Goal: Transaction & Acquisition: Purchase product/service

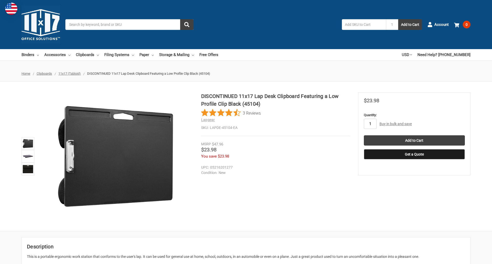
click at [370, 124] on input "1" at bounding box center [370, 124] width 13 height 10
type input "3"
click at [414, 154] on button "Get a Quote" at bounding box center [414, 154] width 101 height 10
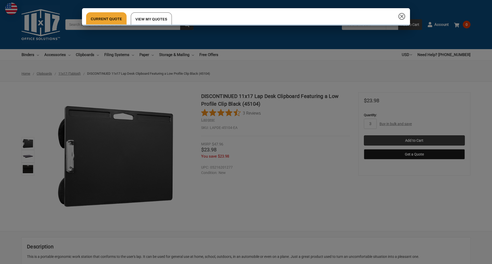
click at [414, 141] on div "Current Quote View My Quotes" at bounding box center [246, 132] width 492 height 264
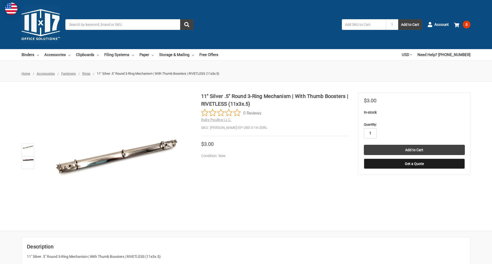
click at [370, 133] on input "1" at bounding box center [370, 133] width 13 height 10
type input "4"
click at [414, 164] on button "Get a Quote" at bounding box center [414, 164] width 101 height 10
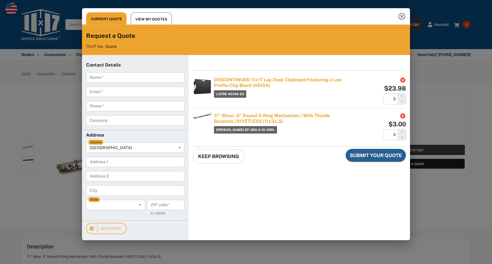
click at [414, 150] on div "Current Quote View My Quotes Request a Quote 11x17 Inc. Quote Contact Details N…" at bounding box center [246, 132] width 492 height 264
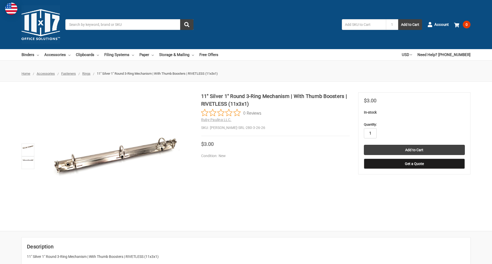
click at [370, 133] on input "1" at bounding box center [370, 133] width 13 height 10
type input "2"
click at [414, 164] on button "Get a Quote" at bounding box center [414, 164] width 101 height 10
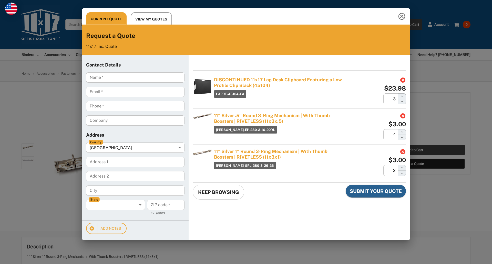
click at [414, 150] on div "Current Quote View My Quotes Request a Quote 11x17 Inc. Quote Contact Details N…" at bounding box center [246, 132] width 492 height 264
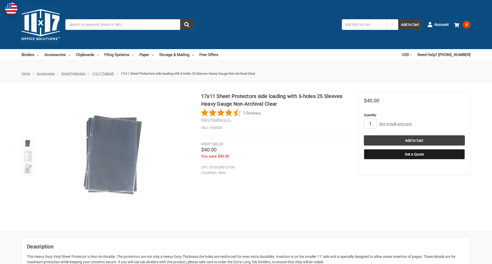
click at [370, 124] on input "1" at bounding box center [370, 124] width 13 height 10
type input "5"
click at [414, 154] on button "Get a Quote" at bounding box center [414, 154] width 101 height 10
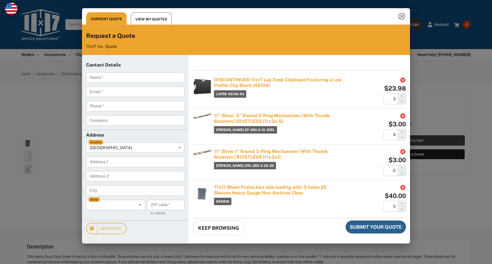
click at [414, 141] on div "Current Quote View My Quotes Request a Quote 11x17 Inc. Quote Contact Details N…" at bounding box center [246, 132] width 492 height 264
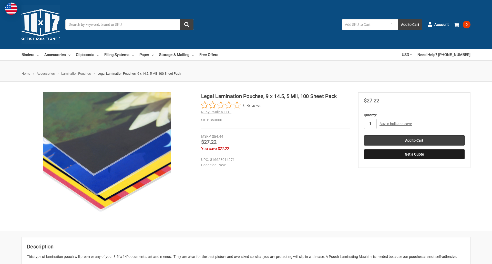
click at [370, 124] on input "1" at bounding box center [370, 124] width 13 height 10
type input "4"
click at [414, 154] on button "Get a Quote" at bounding box center [414, 154] width 101 height 10
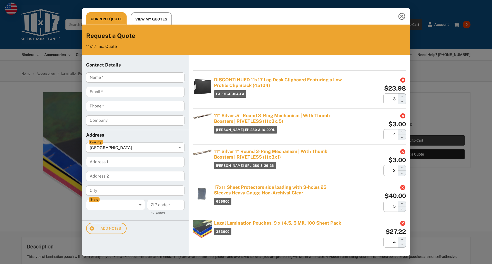
click at [414, 141] on div "Current Quote View My Quotes Request a Quote 11x17 Inc. Quote Contact Details N…" at bounding box center [246, 132] width 492 height 264
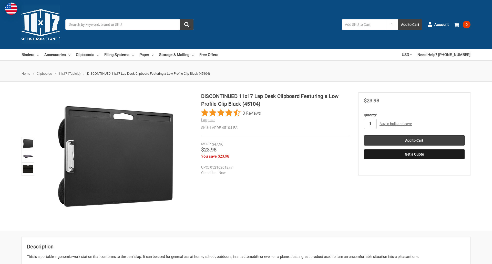
click at [370, 124] on input "1" at bounding box center [370, 124] width 13 height 10
click at [414, 154] on button "Get a Quote" at bounding box center [414, 154] width 101 height 10
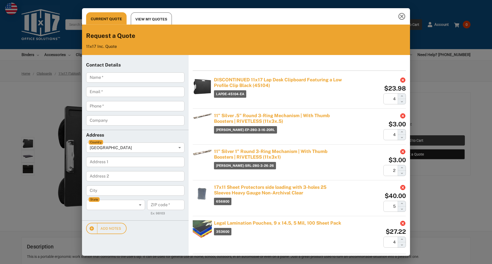
click at [414, 141] on div "Current Quote View My Quotes Request a Quote 11x17 Inc. Quote Contact Details N…" at bounding box center [246, 132] width 492 height 264
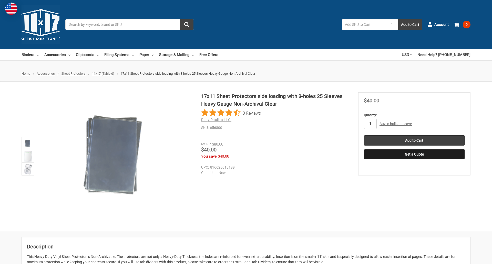
click at [370, 124] on input "1" at bounding box center [370, 124] width 13 height 10
type input "3"
click at [414, 154] on button "Get a Quote" at bounding box center [414, 154] width 101 height 10
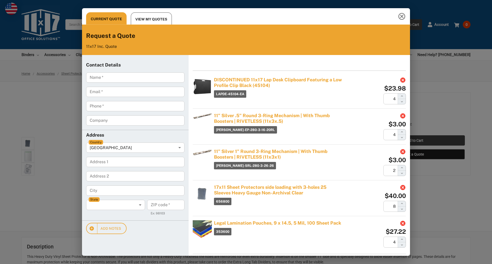
click at [414, 141] on div "Current Quote View My Quotes Request a Quote 11x17 Inc. Quote Contact Details N…" at bounding box center [246, 132] width 492 height 264
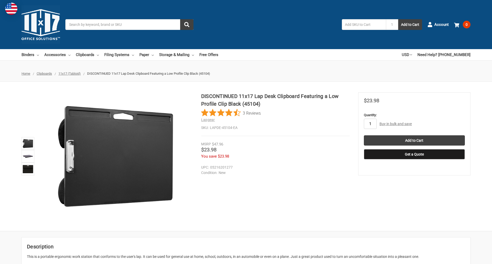
click at [370, 124] on input "1" at bounding box center [370, 124] width 13 height 10
type input "3"
click at [414, 154] on button "Get a Quote" at bounding box center [414, 154] width 101 height 10
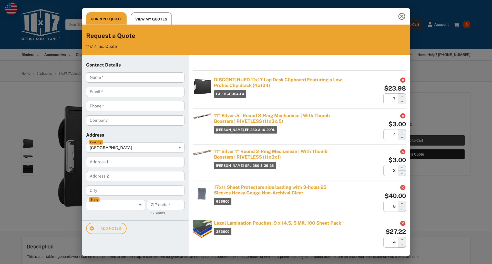
click at [414, 141] on div "Current Quote View My Quotes Request a Quote 11x17 Inc. Quote Contact Details N…" at bounding box center [246, 132] width 492 height 264
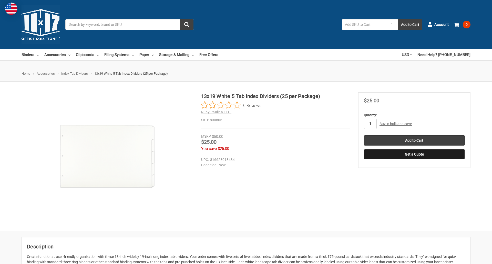
click at [370, 124] on input "1" at bounding box center [370, 124] width 13 height 10
type input "4"
click at [414, 154] on button "Get a Quote" at bounding box center [414, 154] width 101 height 10
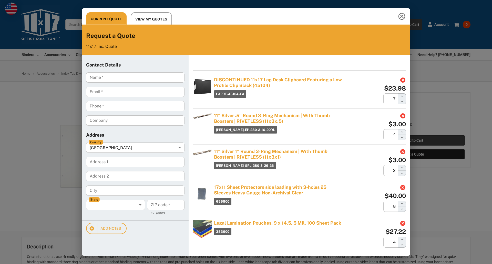
click at [414, 141] on div "Current Quote View My Quotes Request a Quote 11x17 Inc. Quote Contact Details N…" at bounding box center [246, 132] width 492 height 264
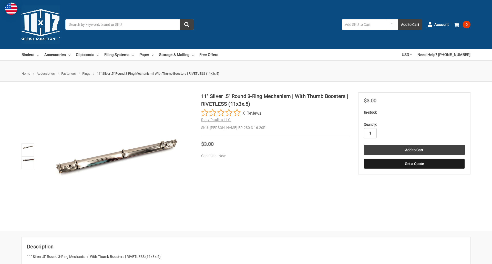
click at [370, 133] on input "1" at bounding box center [370, 133] width 13 height 10
type input "2"
click at [414, 164] on button "Get a Quote" at bounding box center [414, 164] width 101 height 10
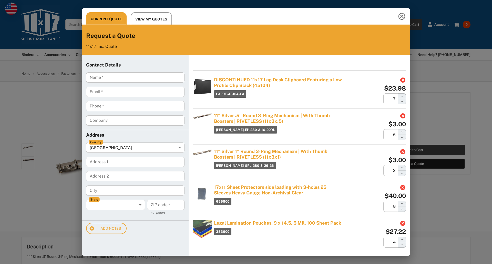
click at [414, 150] on div "Current Quote View My Quotes Request a Quote 11x17 Inc. Quote Contact Details N…" at bounding box center [246, 132] width 492 height 264
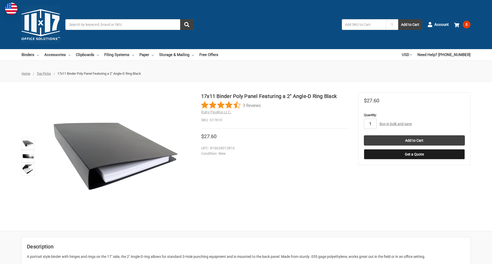
click at [370, 124] on input "1" at bounding box center [370, 124] width 13 height 10
type input "2"
click at [414, 154] on button "Get a Quote" at bounding box center [414, 154] width 101 height 10
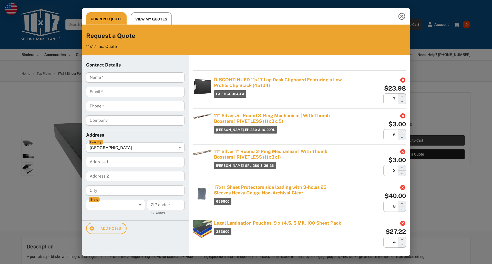
click at [414, 141] on div "Current Quote View My Quotes Request a Quote 11x17 Inc. Quote Contact Details N…" at bounding box center [246, 132] width 492 height 264
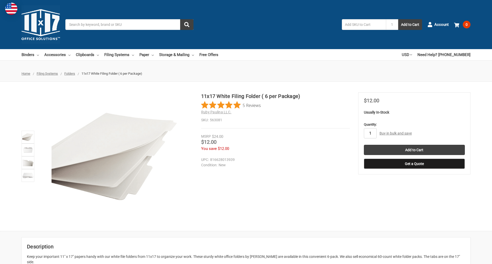
click at [370, 133] on input "1" at bounding box center [370, 133] width 13 height 10
click at [414, 164] on button "Get a Quote" at bounding box center [414, 164] width 101 height 10
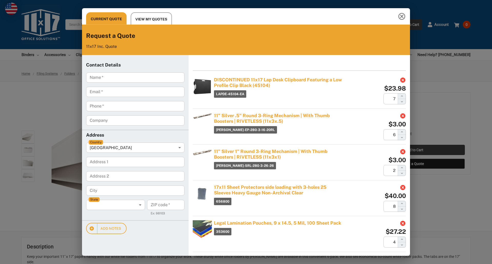
click at [414, 150] on div "Current Quote View My Quotes Request a Quote 11x17 Inc. Quote Contact Details N…" at bounding box center [246, 132] width 492 height 264
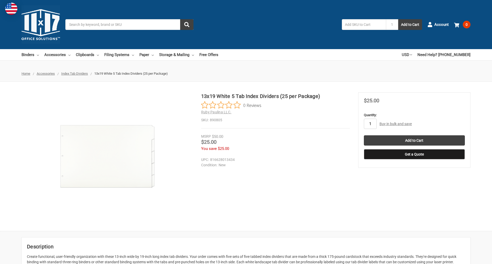
click at [370, 124] on input "1" at bounding box center [370, 124] width 13 height 10
click at [414, 154] on button "Get a Quote" at bounding box center [414, 154] width 101 height 10
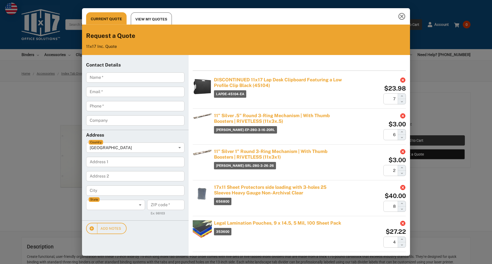
click at [414, 141] on div "Current Quote View My Quotes Request a Quote 11x17 Inc. Quote Contact Details N…" at bounding box center [246, 132] width 492 height 264
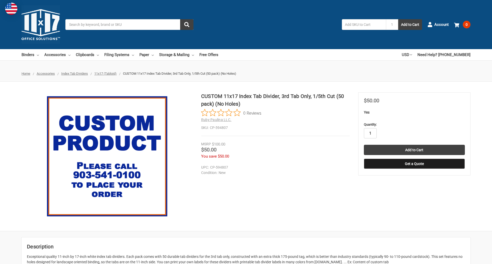
click at [370, 133] on input "1" at bounding box center [370, 133] width 13 height 10
click at [414, 164] on button "Get a Quote" at bounding box center [414, 164] width 101 height 10
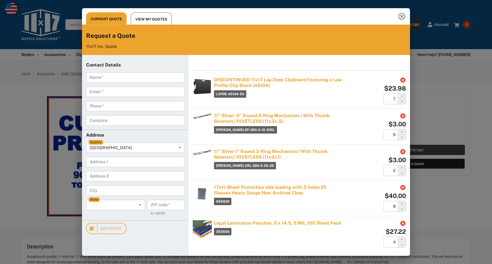
click at [414, 150] on div "Current Quote View My Quotes Request a Quote 11x17 Inc. Quote Contact Details N…" at bounding box center [246, 132] width 492 height 264
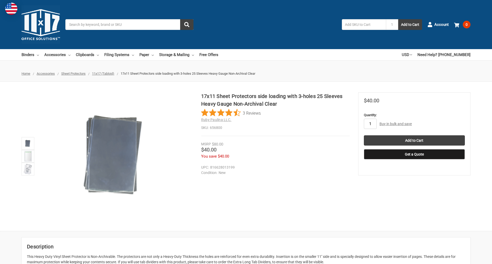
click at [370, 124] on input "1" at bounding box center [370, 124] width 13 height 10
click at [414, 154] on button "Get a Quote" at bounding box center [414, 154] width 101 height 10
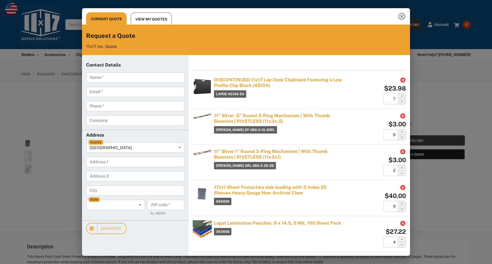
click at [414, 141] on div "Current Quote View My Quotes Request a Quote 11x17 Inc. Quote Contact Details N…" at bounding box center [246, 132] width 492 height 264
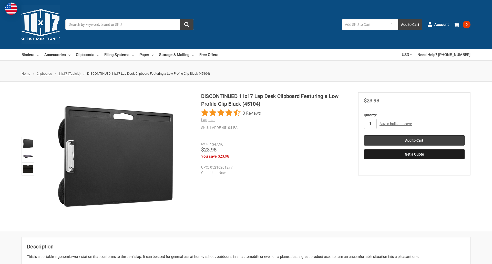
click at [370, 124] on input "1" at bounding box center [370, 124] width 13 height 10
click at [414, 154] on button "Get a Quote" at bounding box center [414, 154] width 101 height 10
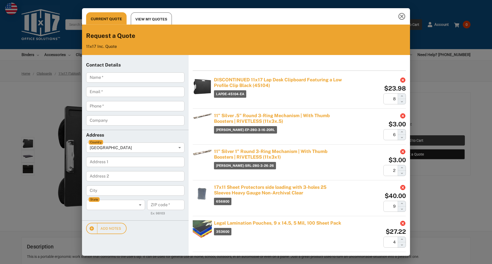
click at [414, 141] on div "Current Quote View My Quotes Request a Quote 11x17 Inc. Quote Contact Details N…" at bounding box center [246, 132] width 492 height 264
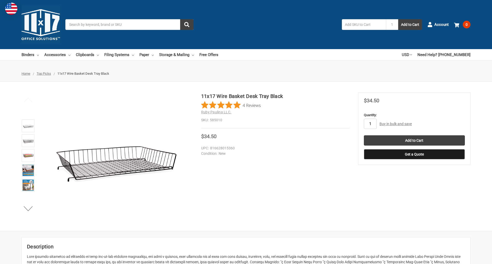
click at [370, 124] on input "1" at bounding box center [370, 124] width 13 height 10
type input "3"
click at [414, 154] on button "Get a Quote" at bounding box center [414, 154] width 101 height 10
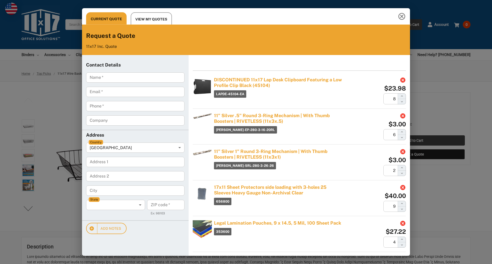
click at [414, 141] on div "Current Quote View My Quotes Request a Quote 11x17 Inc. Quote Contact Details N…" at bounding box center [246, 132] width 492 height 264
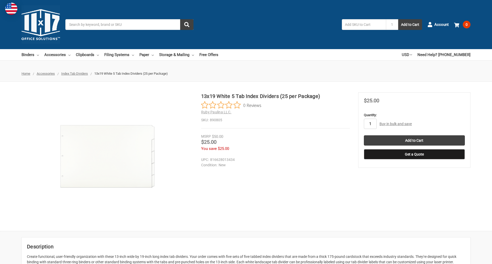
click at [370, 124] on input "1" at bounding box center [370, 124] width 13 height 10
type input "3"
click at [414, 154] on button "Get a Quote" at bounding box center [414, 154] width 101 height 10
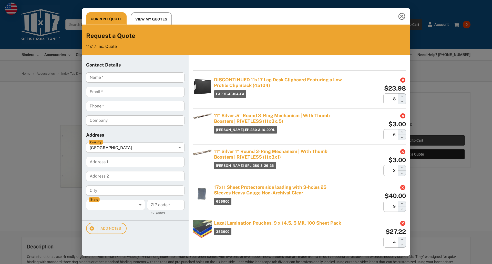
click at [414, 141] on div "Current Quote View My Quotes Request a Quote 11x17 Inc. Quote Contact Details N…" at bounding box center [246, 132] width 492 height 264
